Goal: Find specific page/section: Find specific page/section

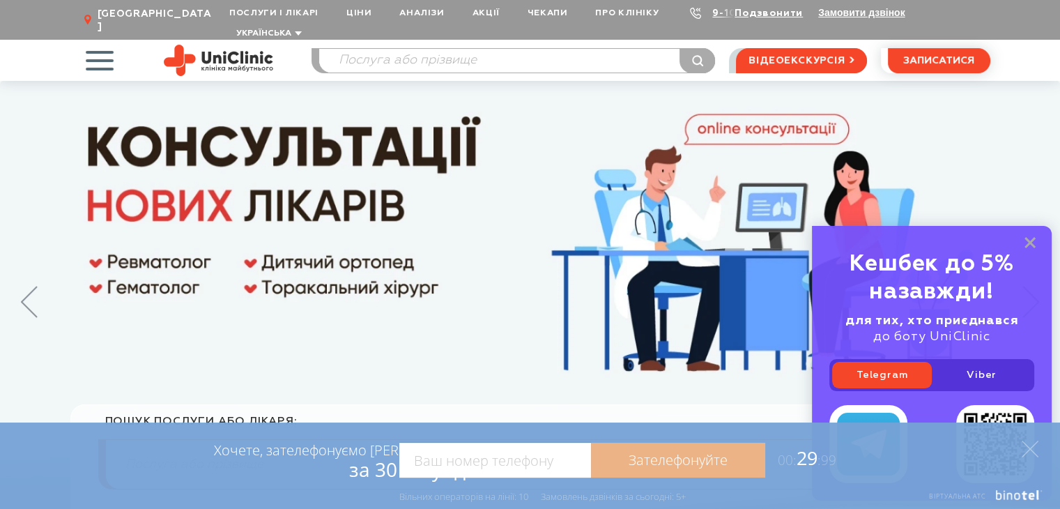
drag, startPoint x: 665, startPoint y: 383, endPoint x: 480, endPoint y: 297, distance: 204.3
click at [480, 297] on img at bounding box center [530, 310] width 1060 height 459
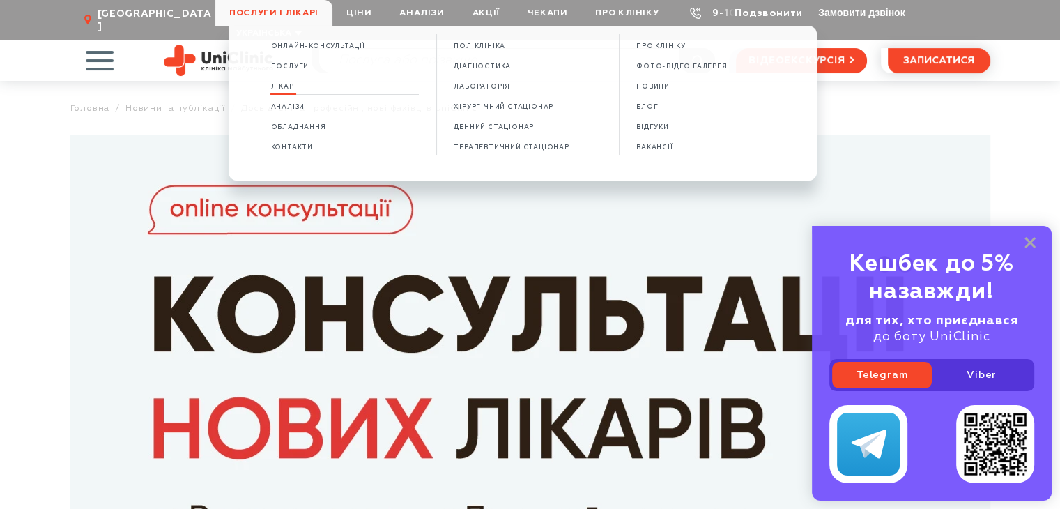
click at [287, 93] on link "Лікарі" at bounding box center [283, 87] width 26 height 12
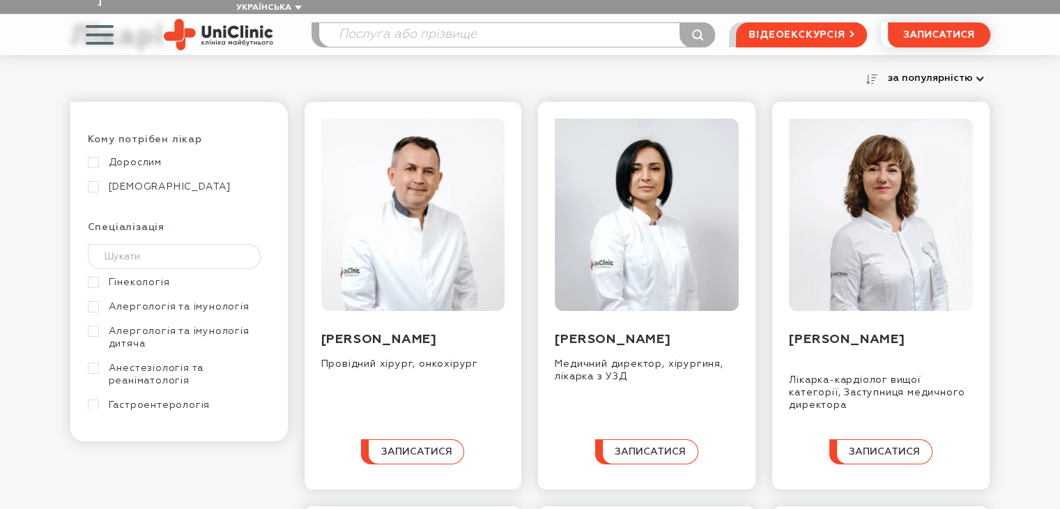
scroll to position [139, 0]
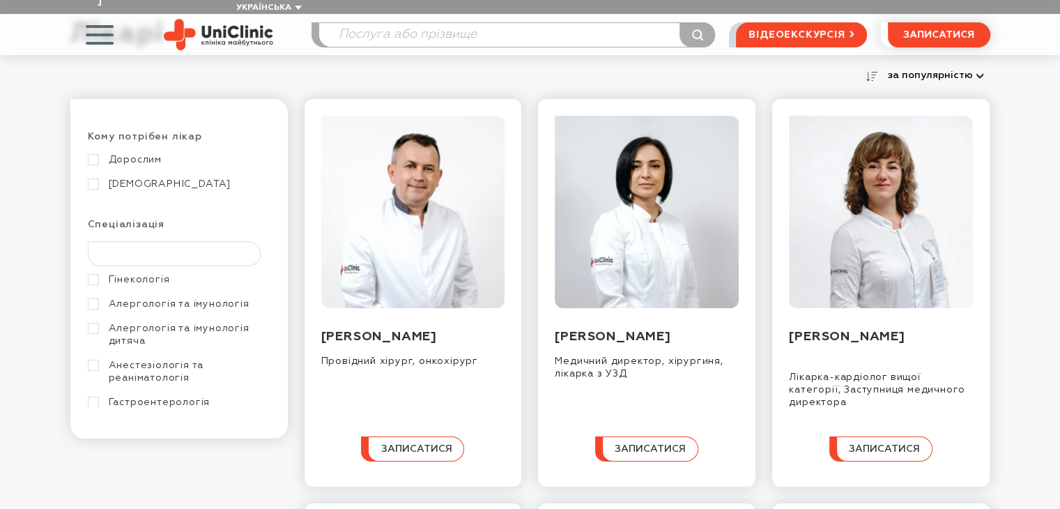
click at [146, 242] on input "text" at bounding box center [175, 253] width 174 height 25
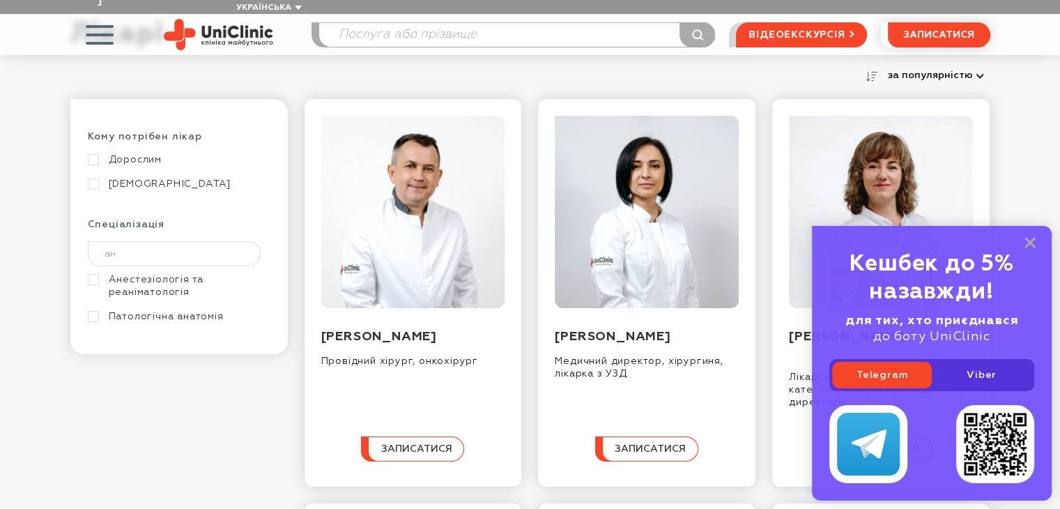
click at [96, 273] on link "Анестезіологія та реаніматологія" at bounding box center [177, 285] width 179 height 25
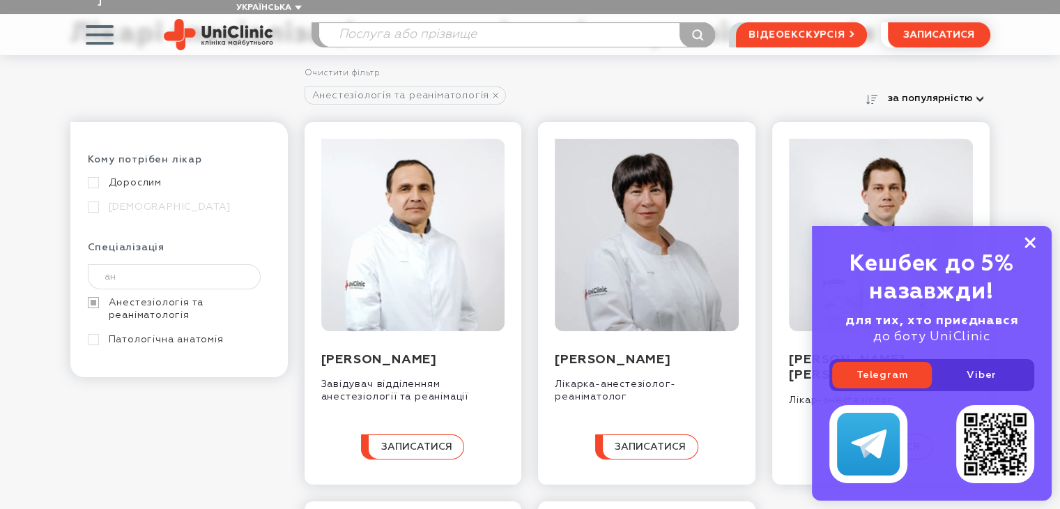
click at [1030, 243] on rect at bounding box center [1030, 242] width 11 height 11
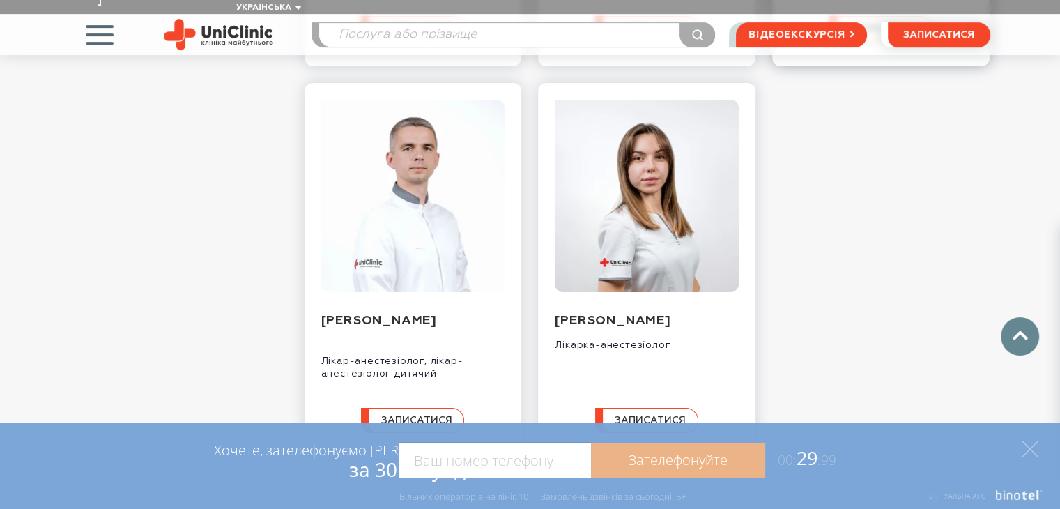
scroll to position [139, 0]
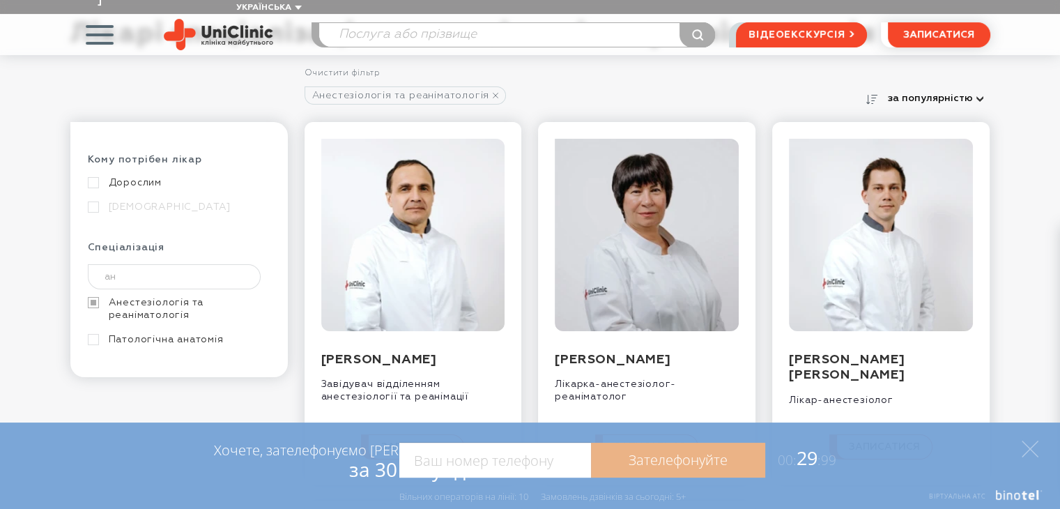
click at [128, 264] on input "ан" at bounding box center [175, 276] width 174 height 25
type input "а"
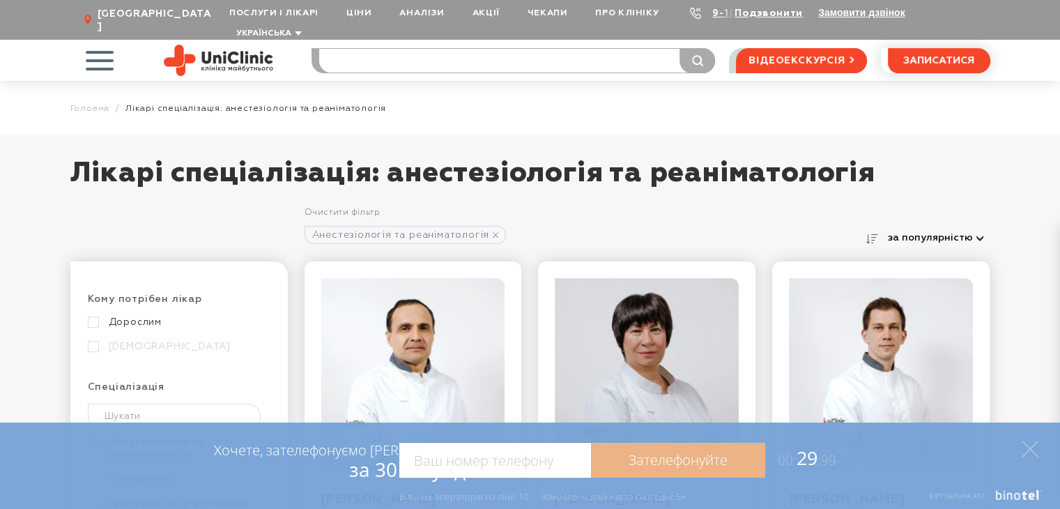
click at [371, 49] on input "search" at bounding box center [517, 61] width 396 height 24
type input "Ч"
type input "Руслан"
click at [680, 48] on button "submit" at bounding box center [698, 60] width 36 height 25
